Goal: Communication & Community: Answer question/provide support

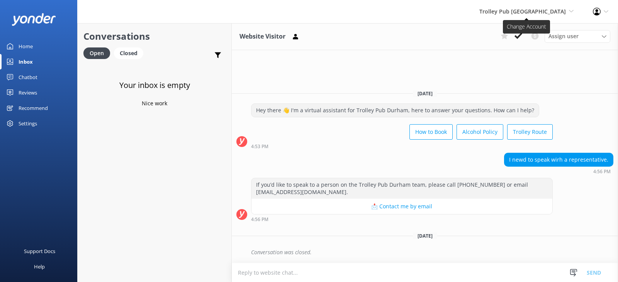
click at [542, 14] on span "Trolley Pub [GEOGRAPHIC_DATA]" at bounding box center [522, 11] width 87 height 7
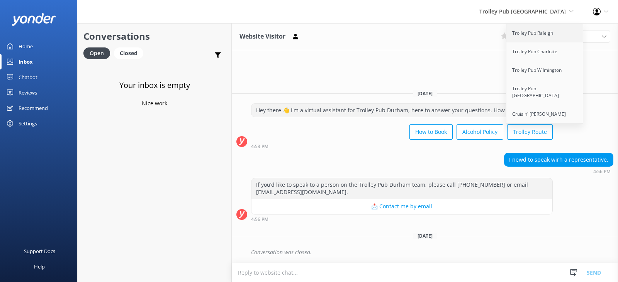
click at [540, 29] on link "Trolley Pub Raleigh" at bounding box center [544, 33] width 77 height 19
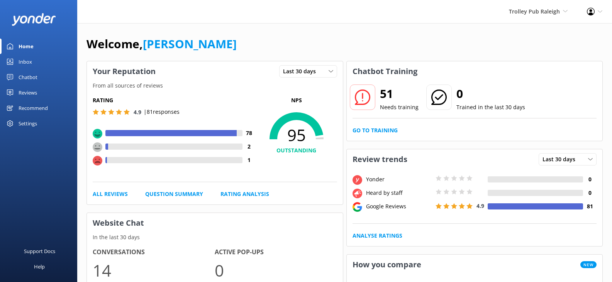
click at [27, 63] on div "Inbox" at bounding box center [26, 61] width 14 height 15
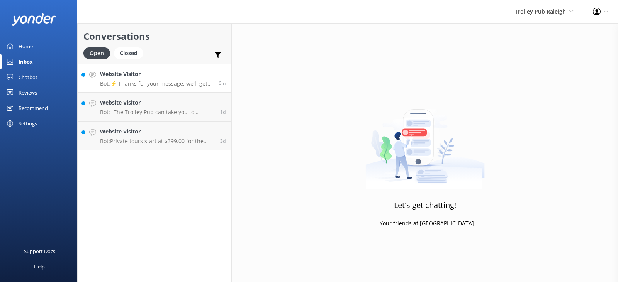
click at [178, 76] on h4 "Website Visitor" at bounding box center [156, 74] width 113 height 8
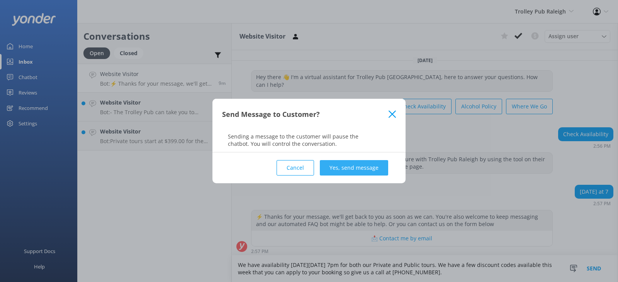
type textarea "We have availability [DATE][DATE] 7pm for both our Private and Public tours. We…"
click at [358, 170] on button "Yes, send message" at bounding box center [354, 167] width 68 height 15
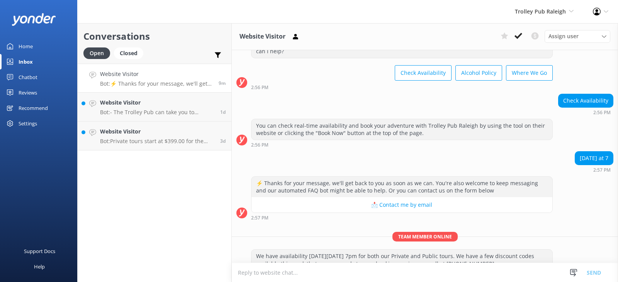
scroll to position [45, 0]
